Goal: Task Accomplishment & Management: Complete application form

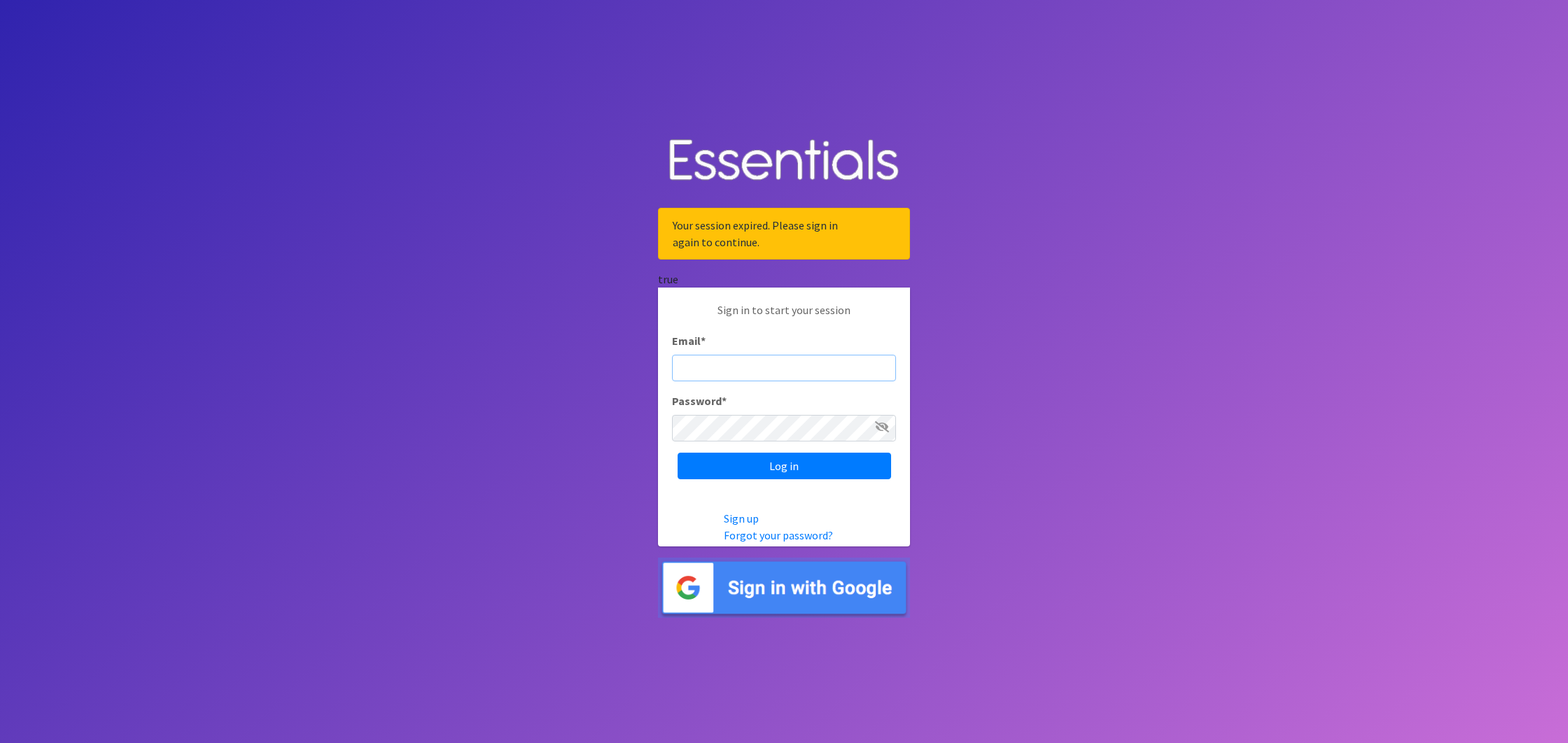
type input "[PERSON_NAME][EMAIL_ADDRESS][PERSON_NAME][DOMAIN_NAME]"
click at [784, 465] on input "Log in" at bounding box center [784, 465] width 213 height 26
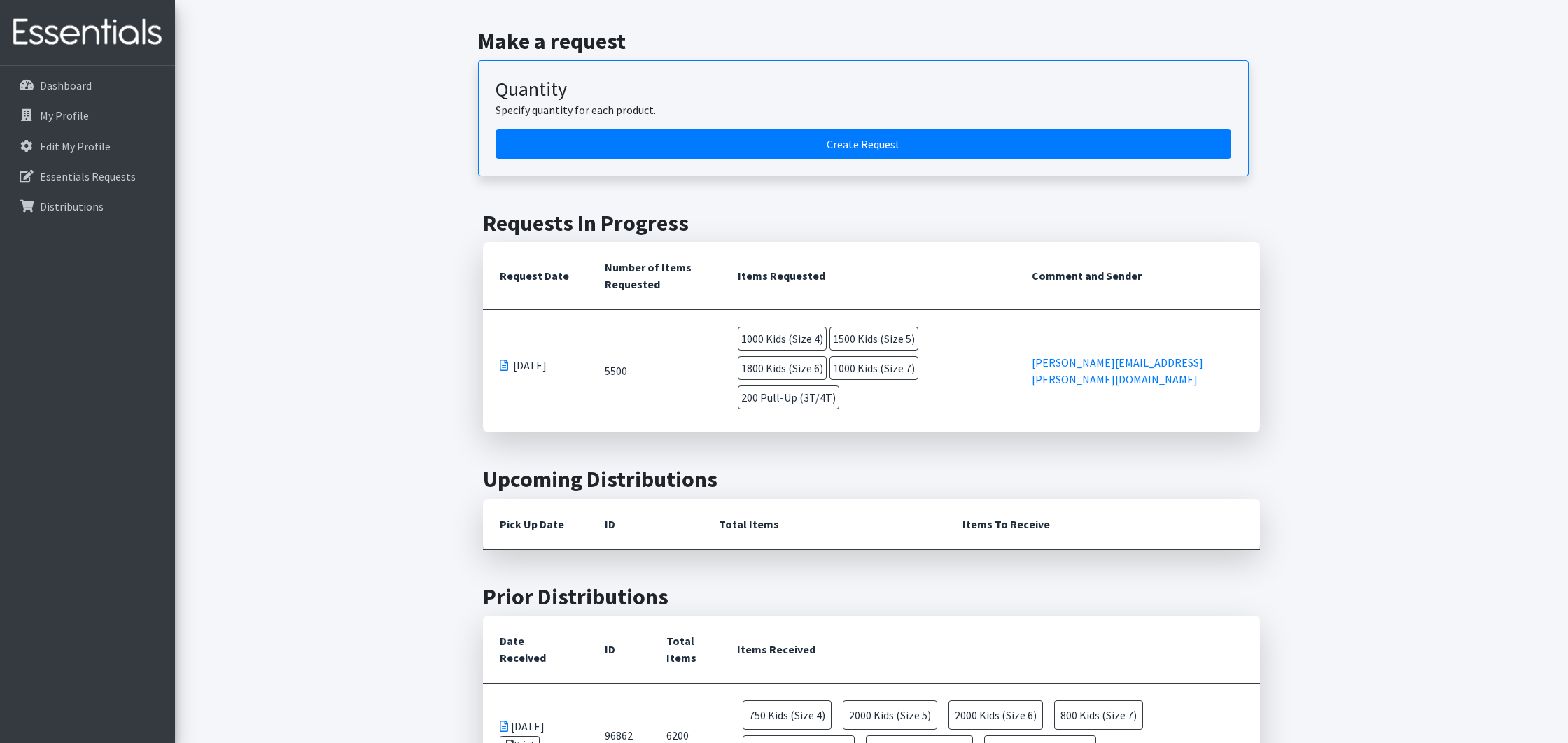
scroll to position [154, 0]
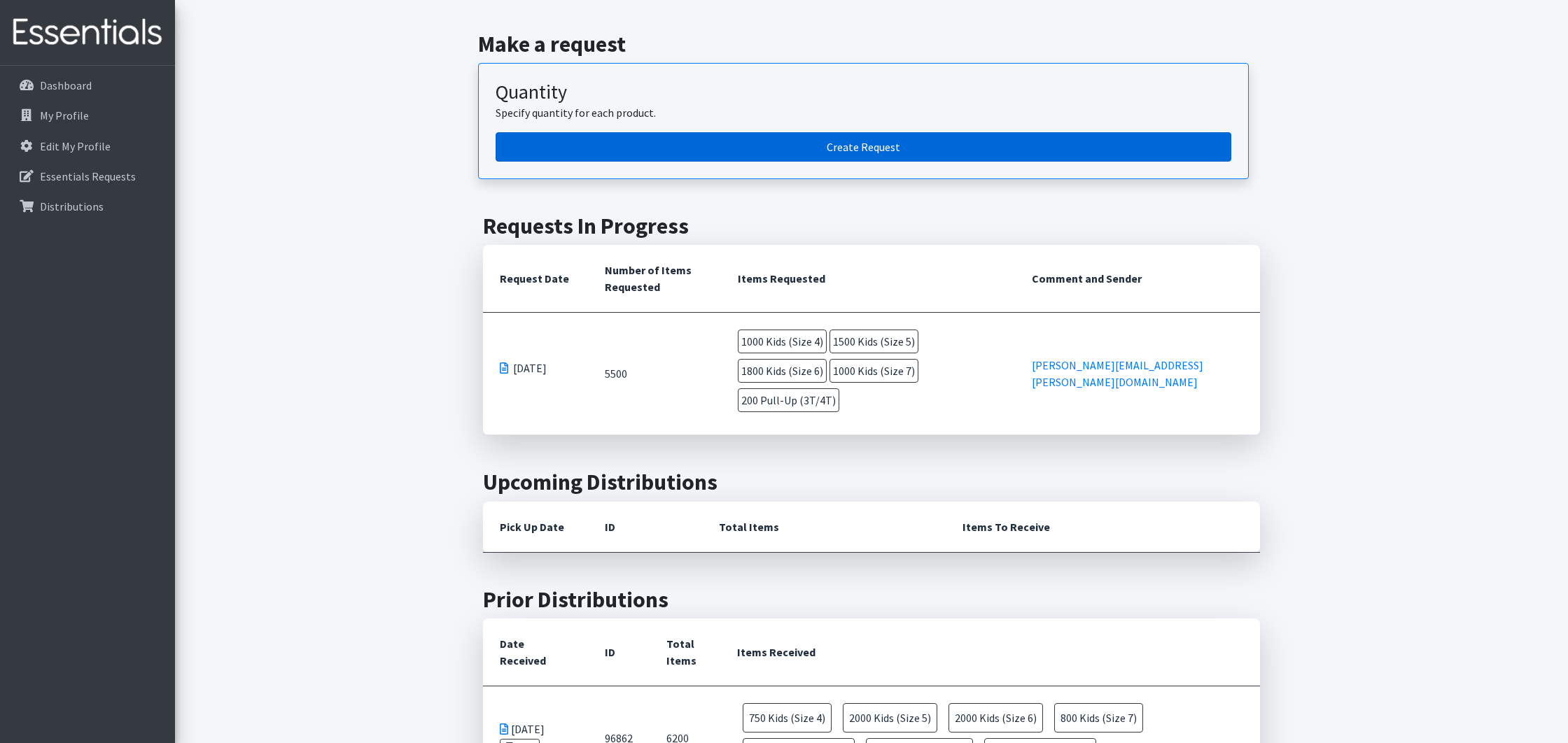
click at [588, 153] on link "Create Request" at bounding box center [864, 147] width 736 height 29
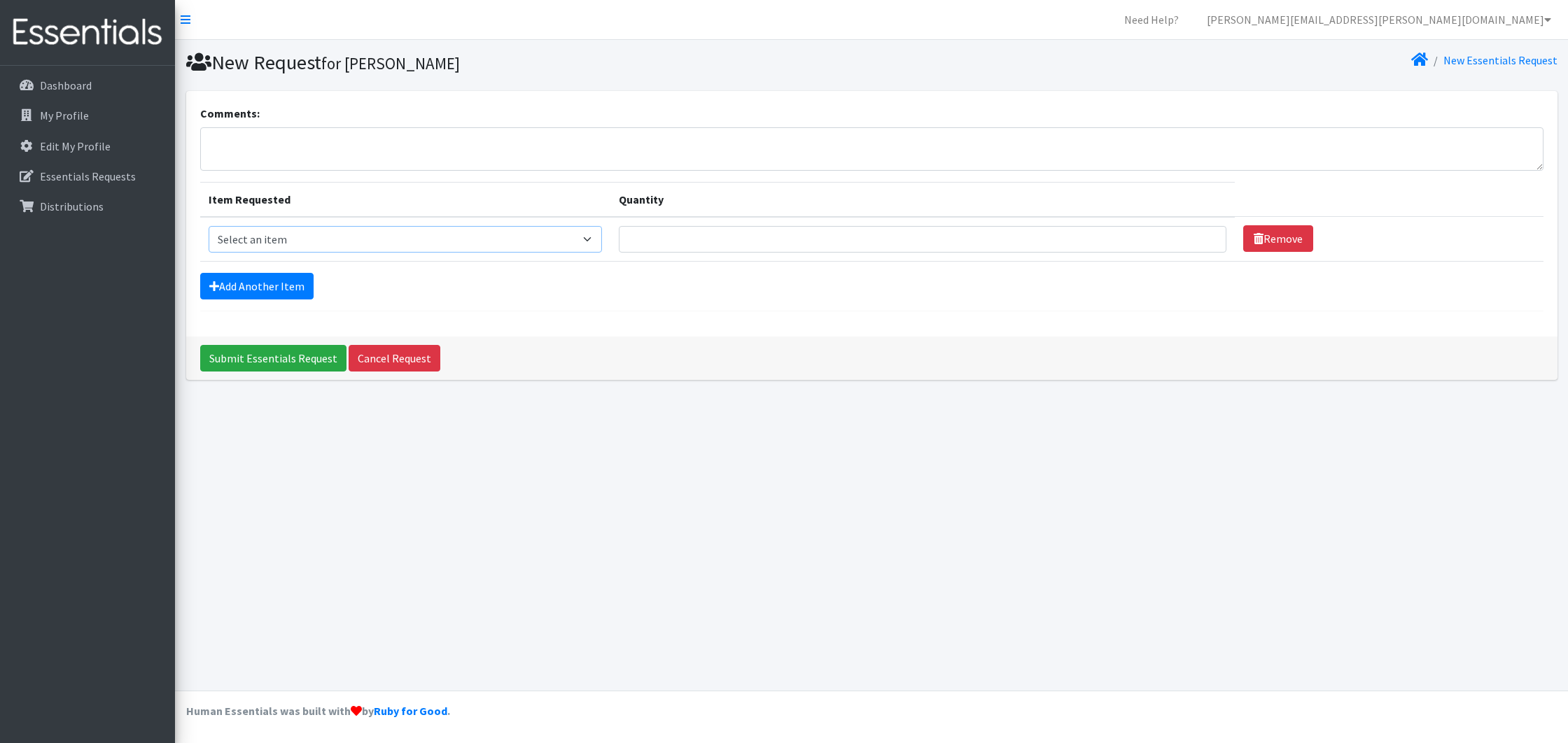
select select "732"
click at [626, 236] on input "Quantity" at bounding box center [922, 239] width 607 height 26
type input "200"
click at [241, 296] on link "Add Another Item" at bounding box center [257, 285] width 113 height 26
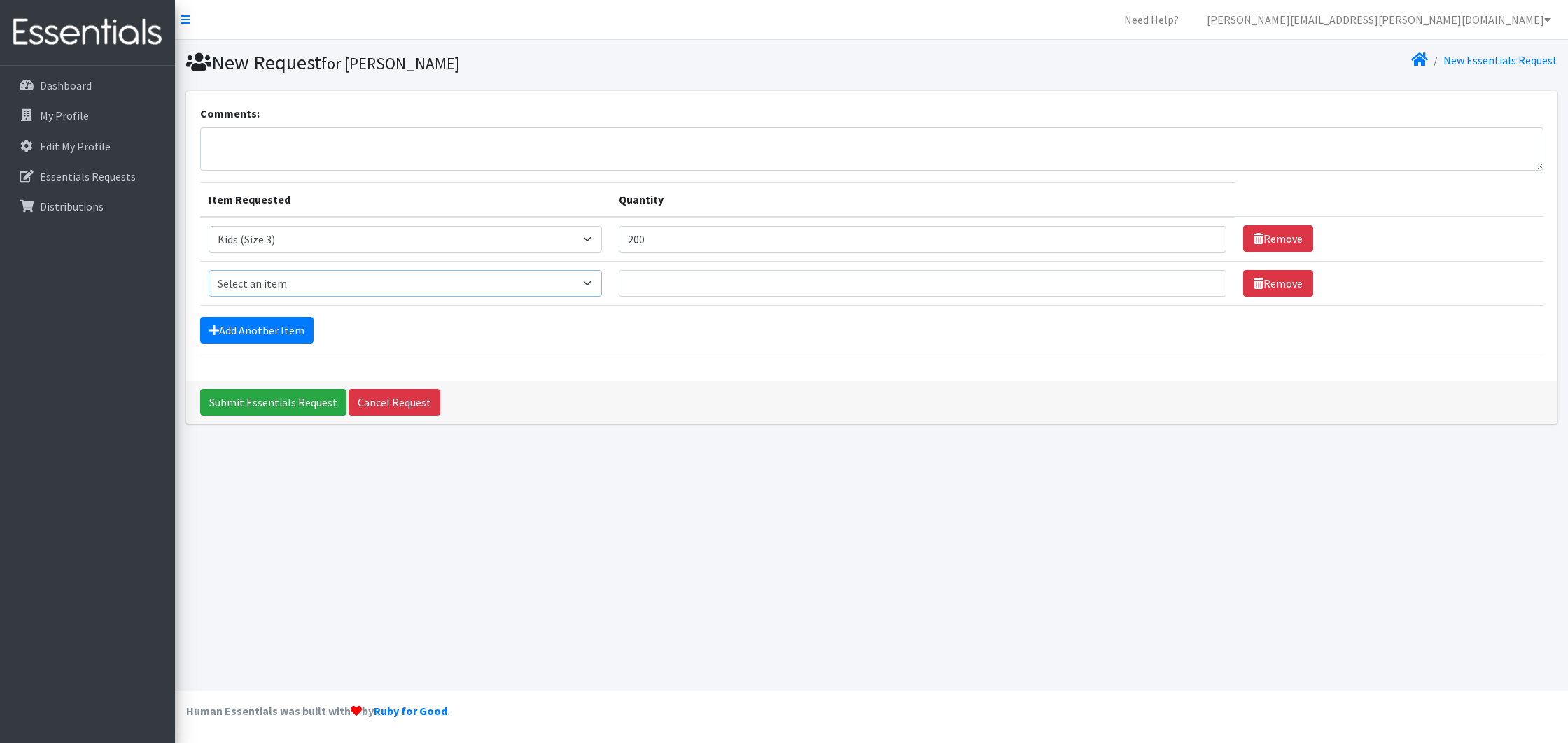
select select "739"
click at [621, 289] on input "Quantity" at bounding box center [922, 283] width 607 height 26
type input "600"
click at [238, 320] on link "Add Another Item" at bounding box center [257, 329] width 113 height 26
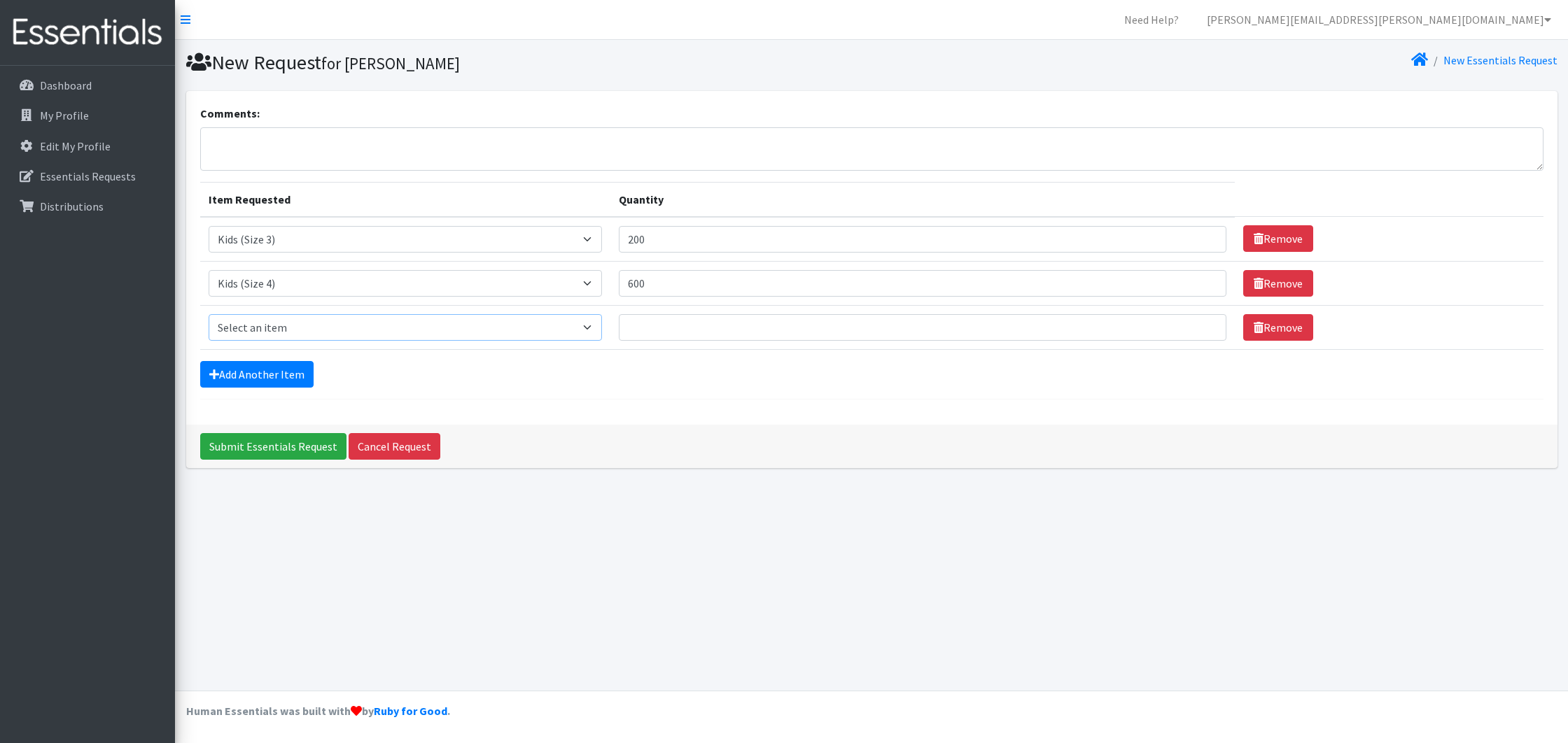
select select "740"
click at [636, 322] on input "Quantity" at bounding box center [922, 327] width 607 height 26
type input "1500"
click at [297, 383] on link "Add Another Item" at bounding box center [257, 373] width 113 height 26
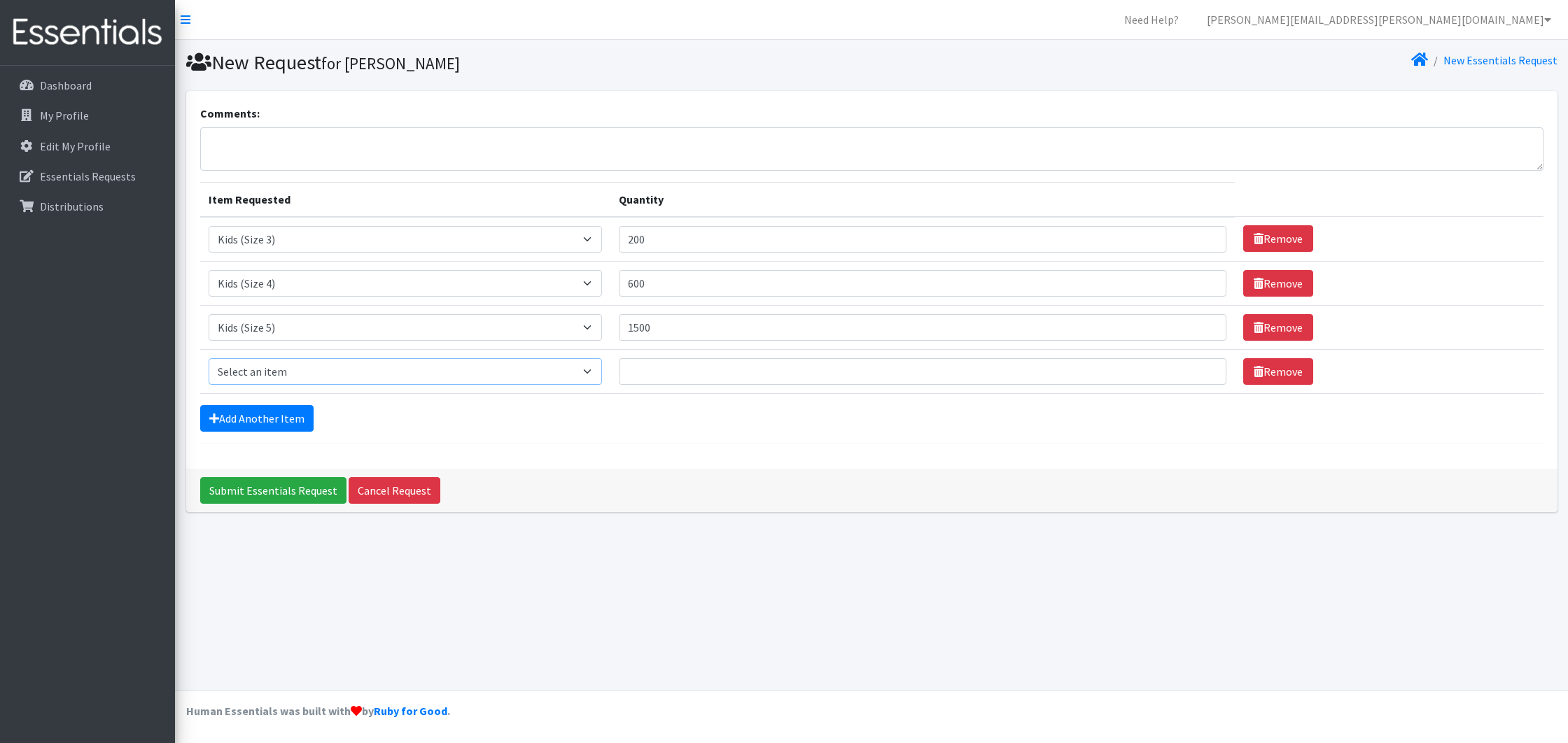
select select "742"
click at [648, 373] on input "Quantity" at bounding box center [922, 372] width 607 height 26
type input "2200"
click at [288, 424] on link "Add Another Item" at bounding box center [257, 417] width 113 height 26
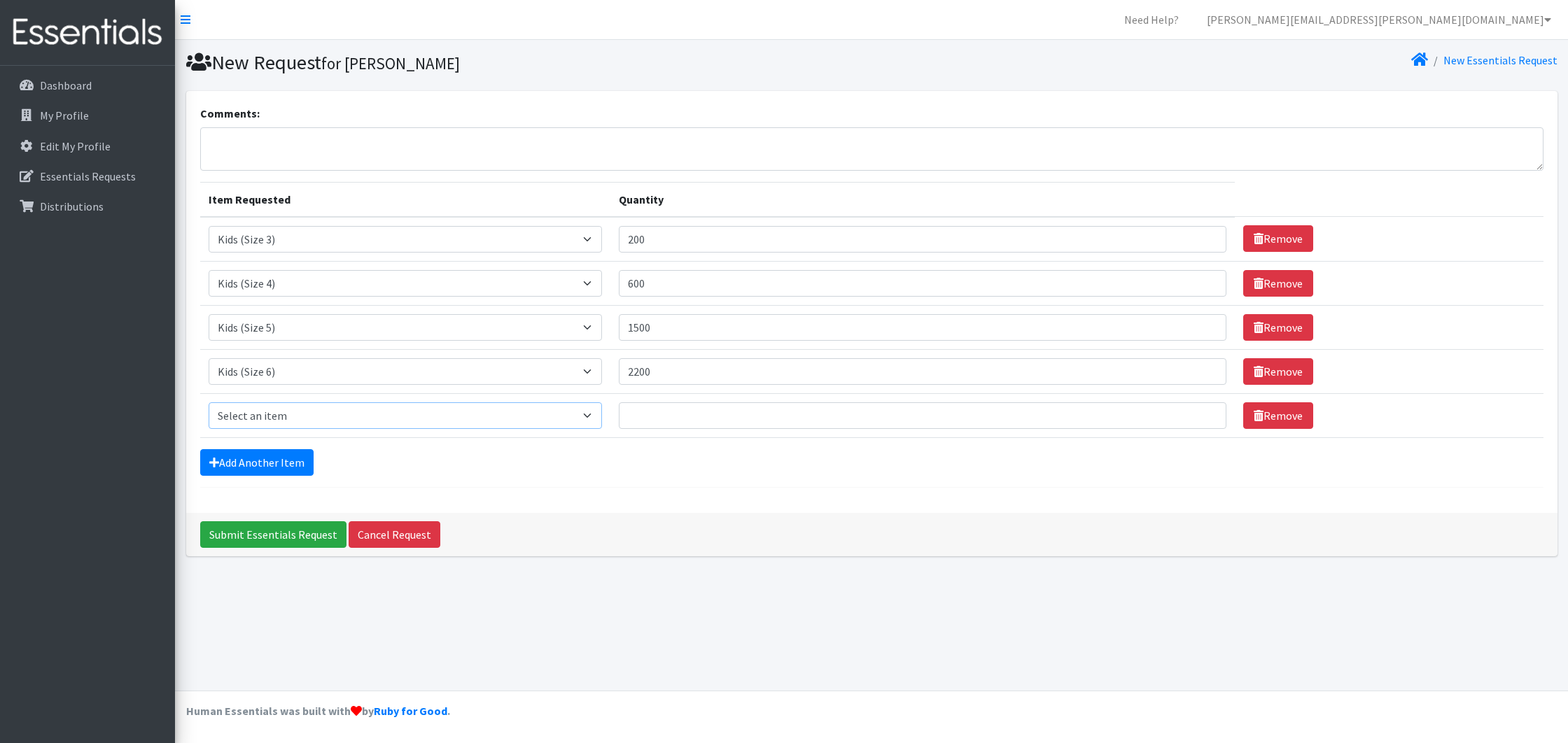
select select "756"
click at [682, 415] on input "Quantity" at bounding box center [922, 415] width 607 height 26
type input "1000"
click at [247, 459] on link "Add Another Item" at bounding box center [257, 462] width 113 height 26
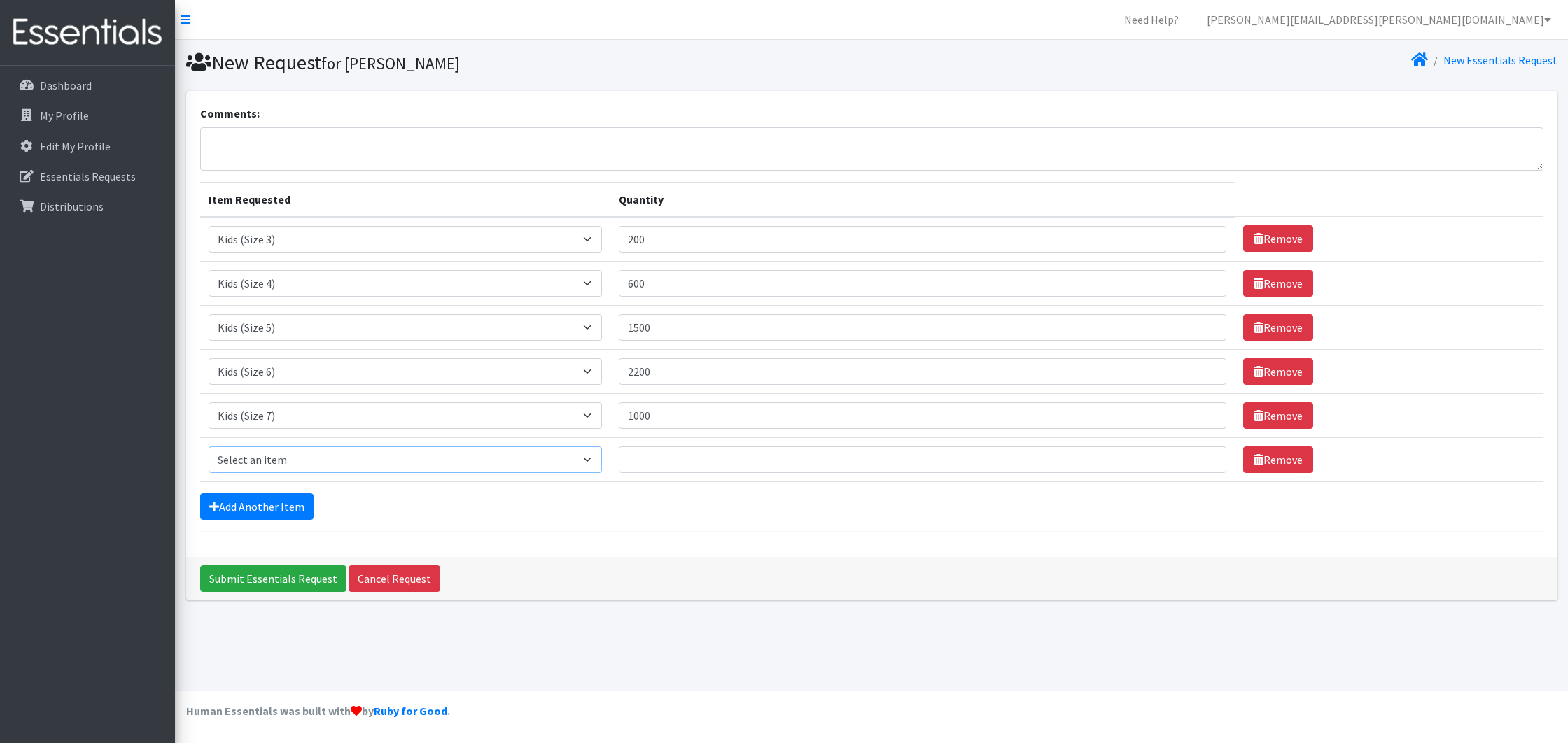
select select "731"
click at [632, 466] on input "Quantity" at bounding box center [922, 459] width 607 height 26
type input "200"
click at [616, 516] on div "Add Another Item" at bounding box center [873, 506] width 1344 height 26
click at [247, 579] on input "Submit Essentials Request" at bounding box center [274, 578] width 147 height 26
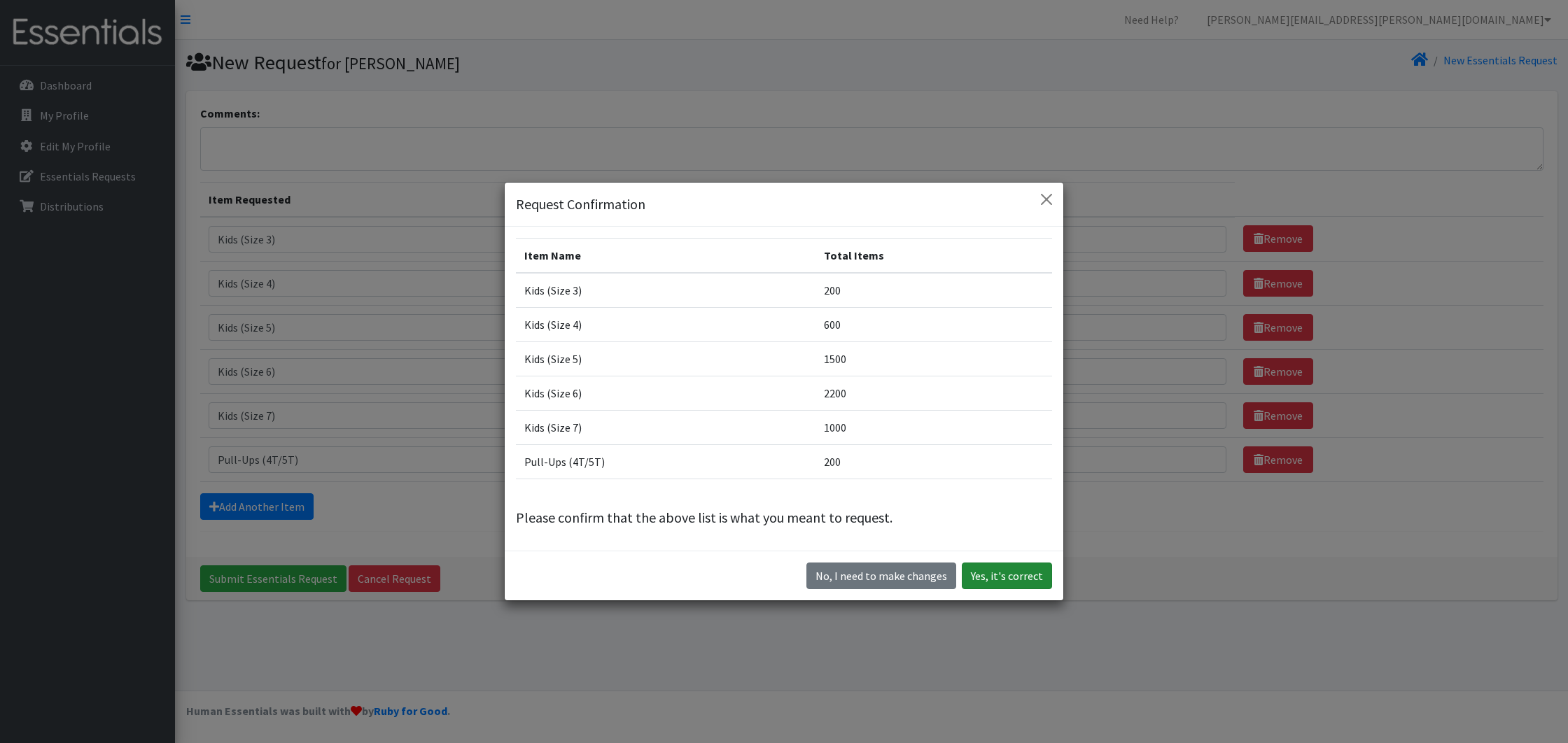
click at [989, 575] on button "Yes, it's correct" at bounding box center [1008, 576] width 90 height 26
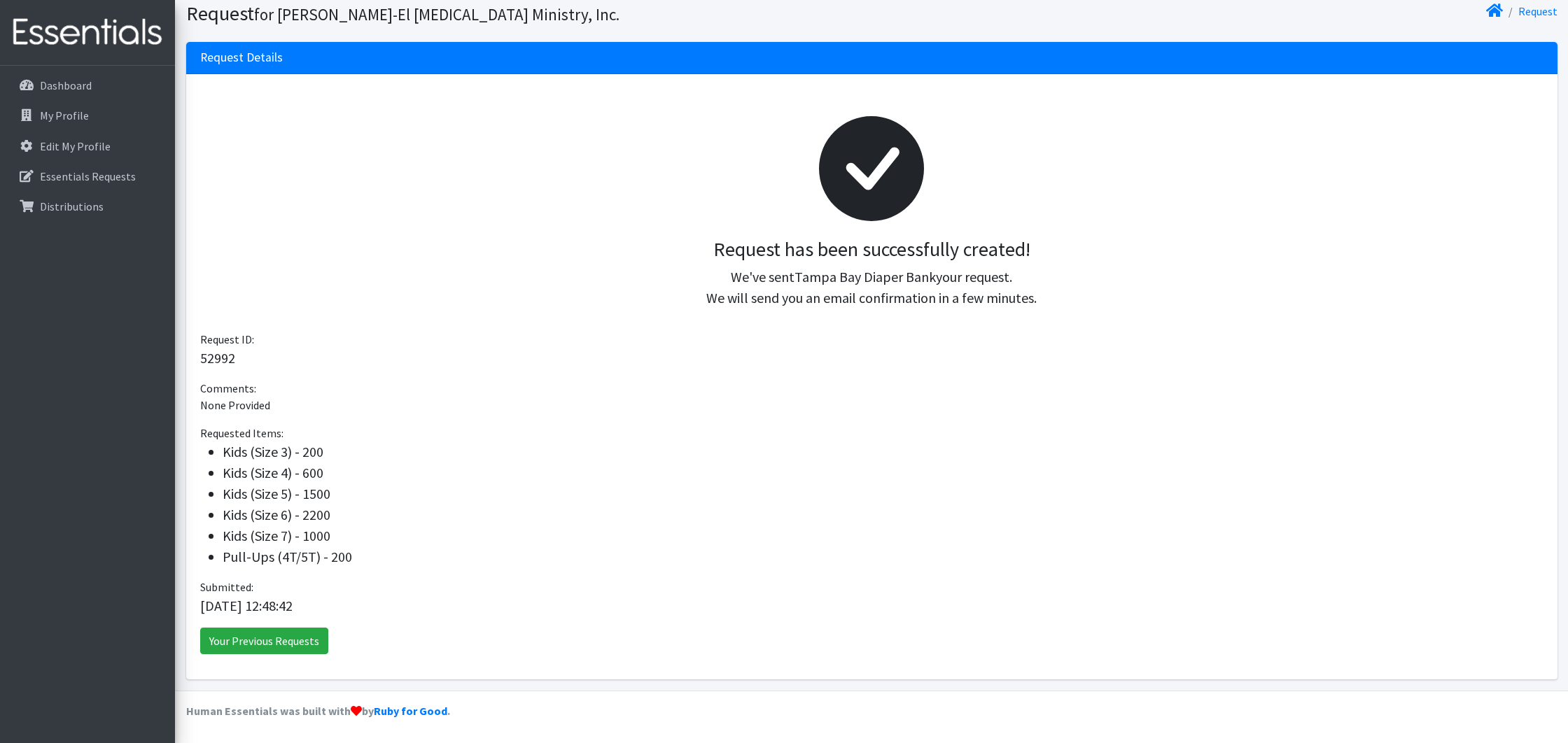
scroll to position [95, 0]
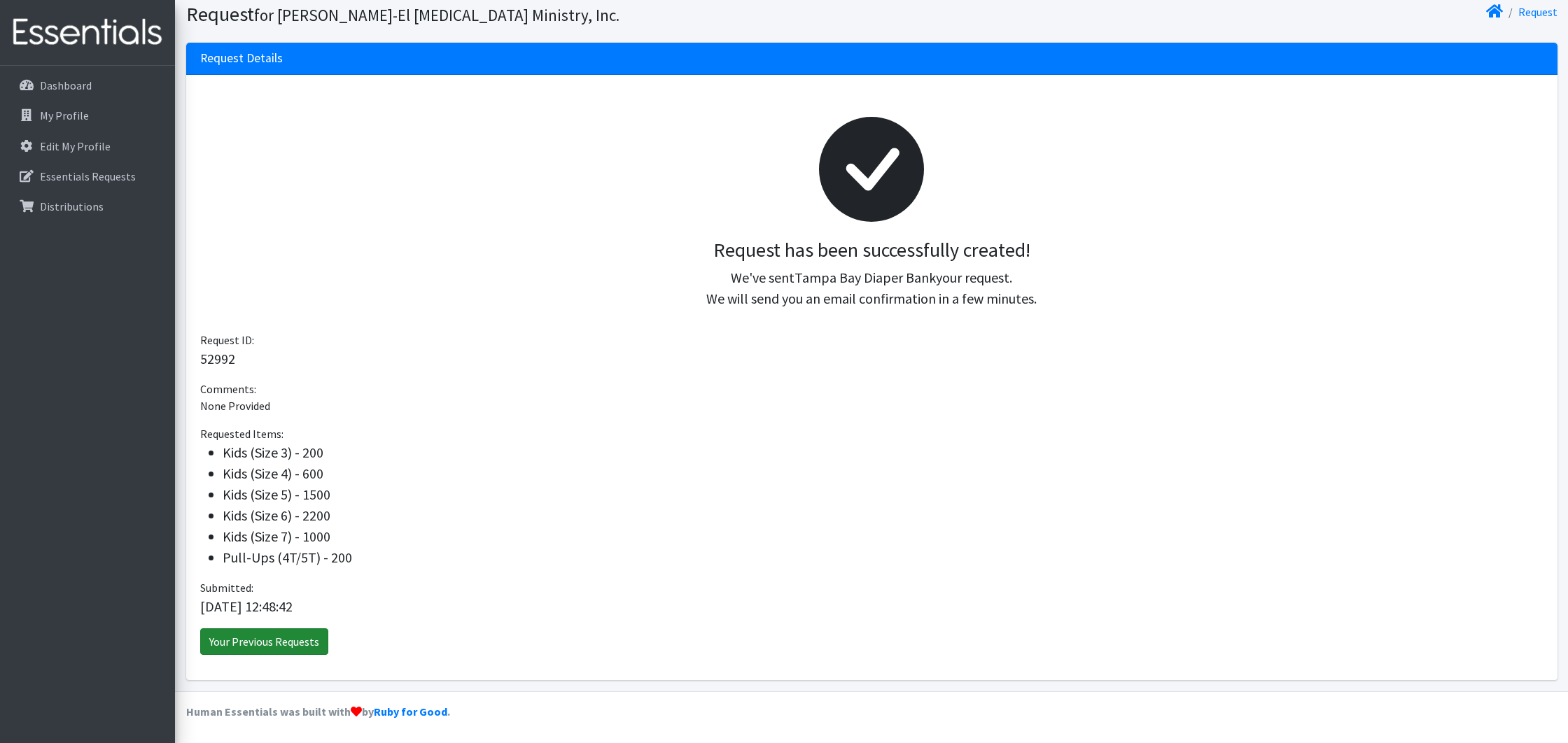
click at [265, 645] on link "Your Previous Requests" at bounding box center [264, 641] width 128 height 26
